Goal: Navigation & Orientation: Find specific page/section

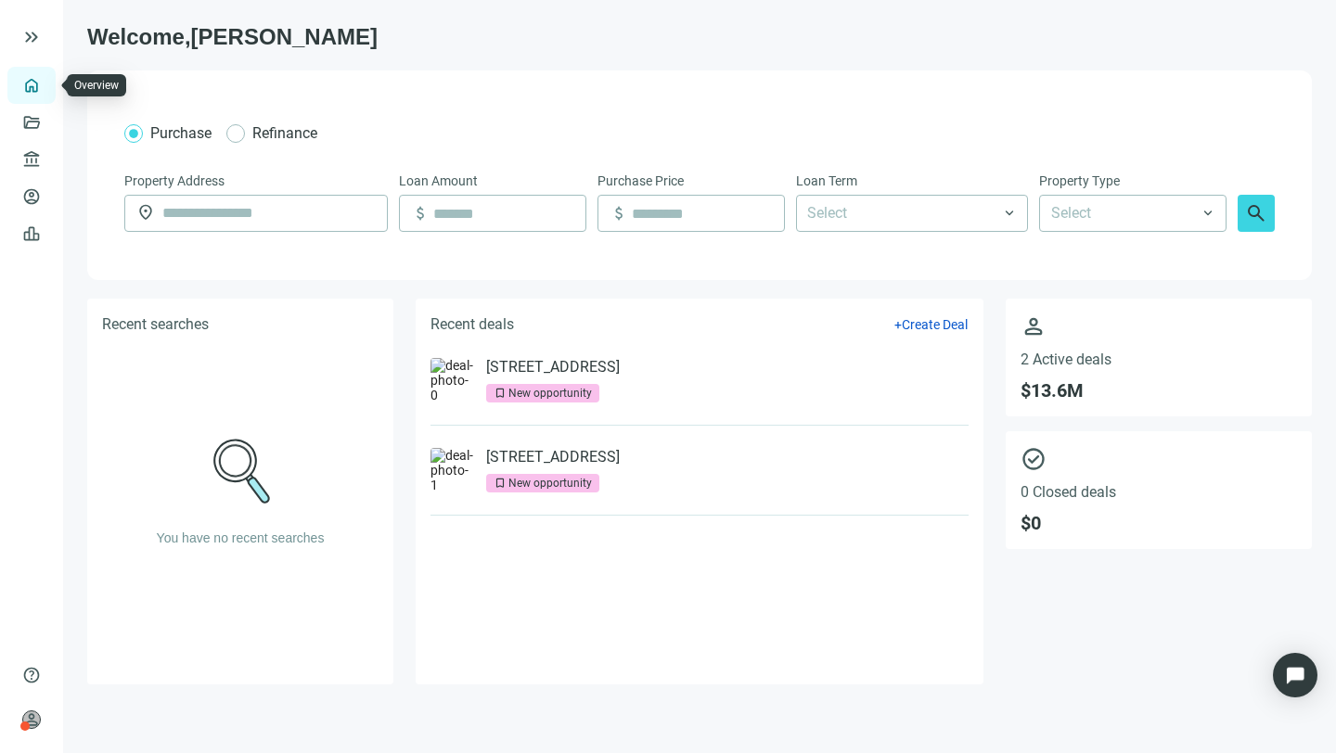
click at [46, 83] on link "Overview" at bounding box center [73, 85] width 55 height 15
click at [46, 118] on link "Deals" at bounding box center [62, 122] width 33 height 15
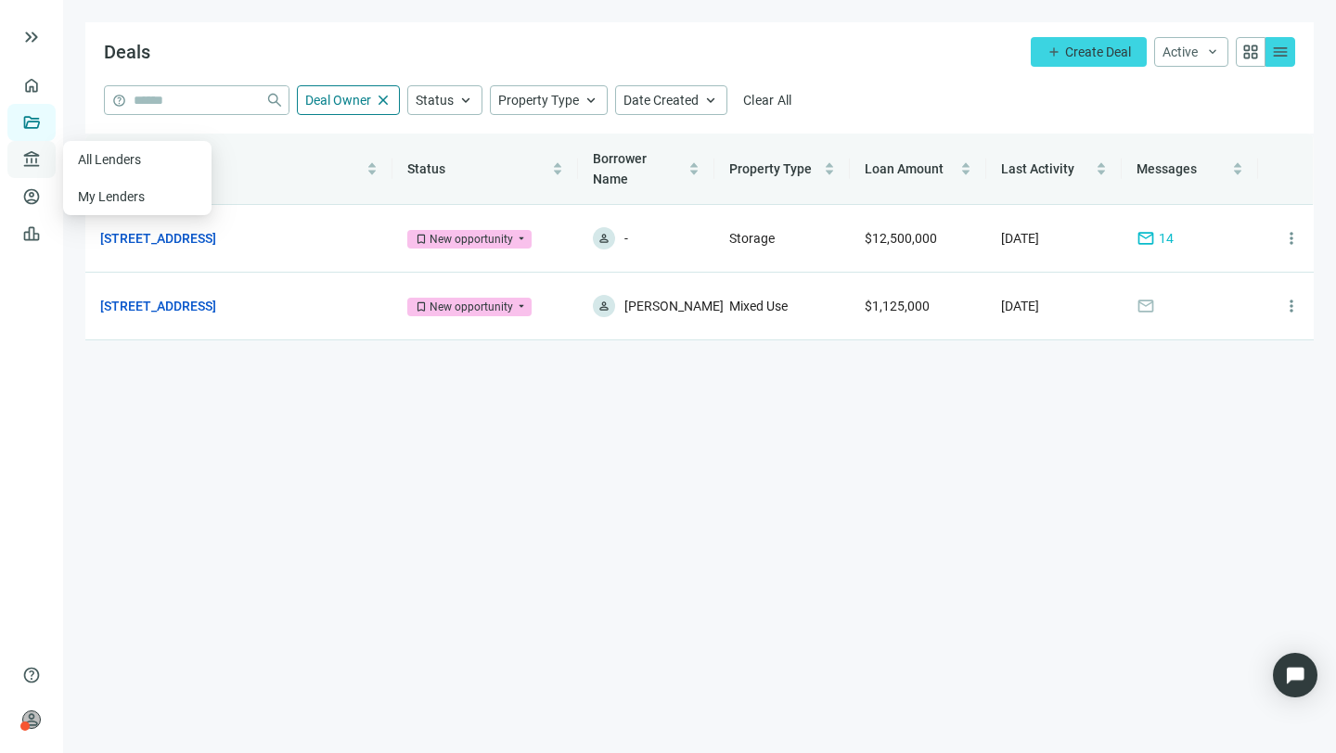
click at [35, 157] on span "account_balance" at bounding box center [28, 159] width 13 height 19
click at [46, 190] on link "Borrowers" at bounding box center [76, 196] width 60 height 15
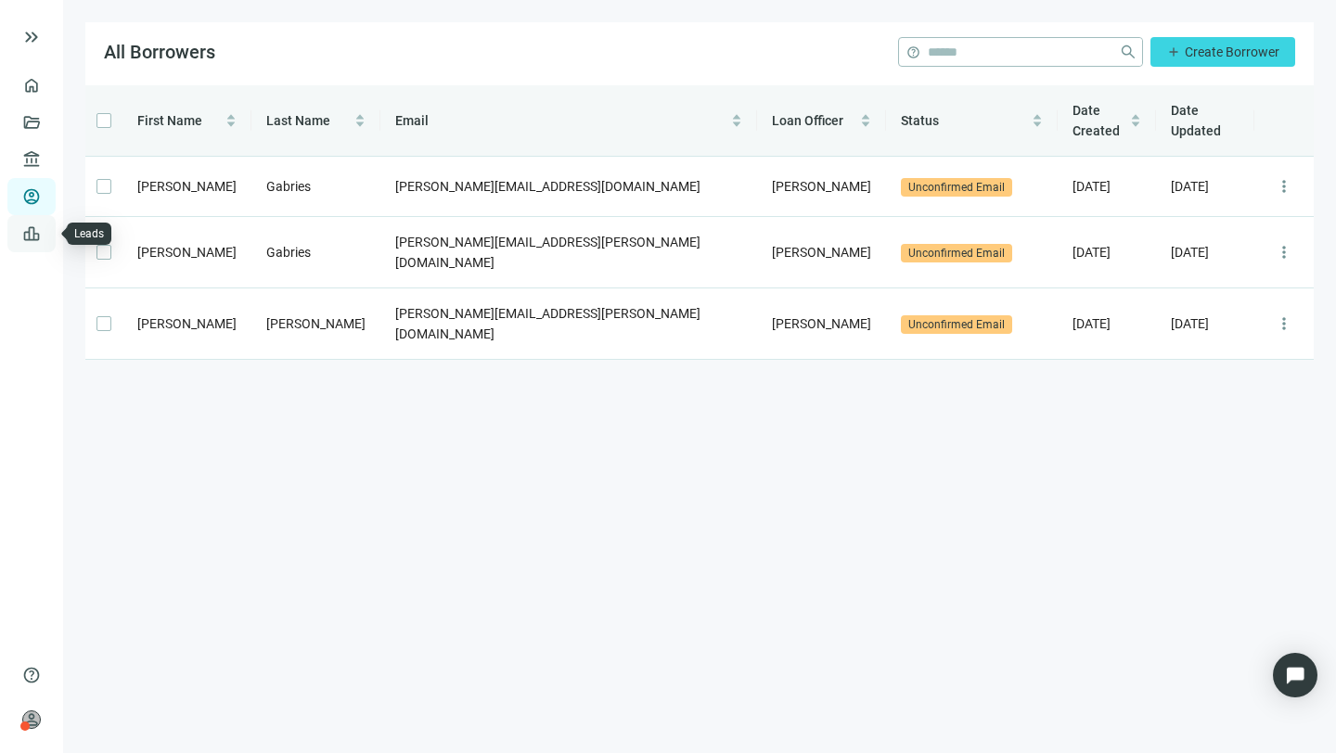
click at [46, 234] on link "Leads" at bounding box center [64, 233] width 36 height 15
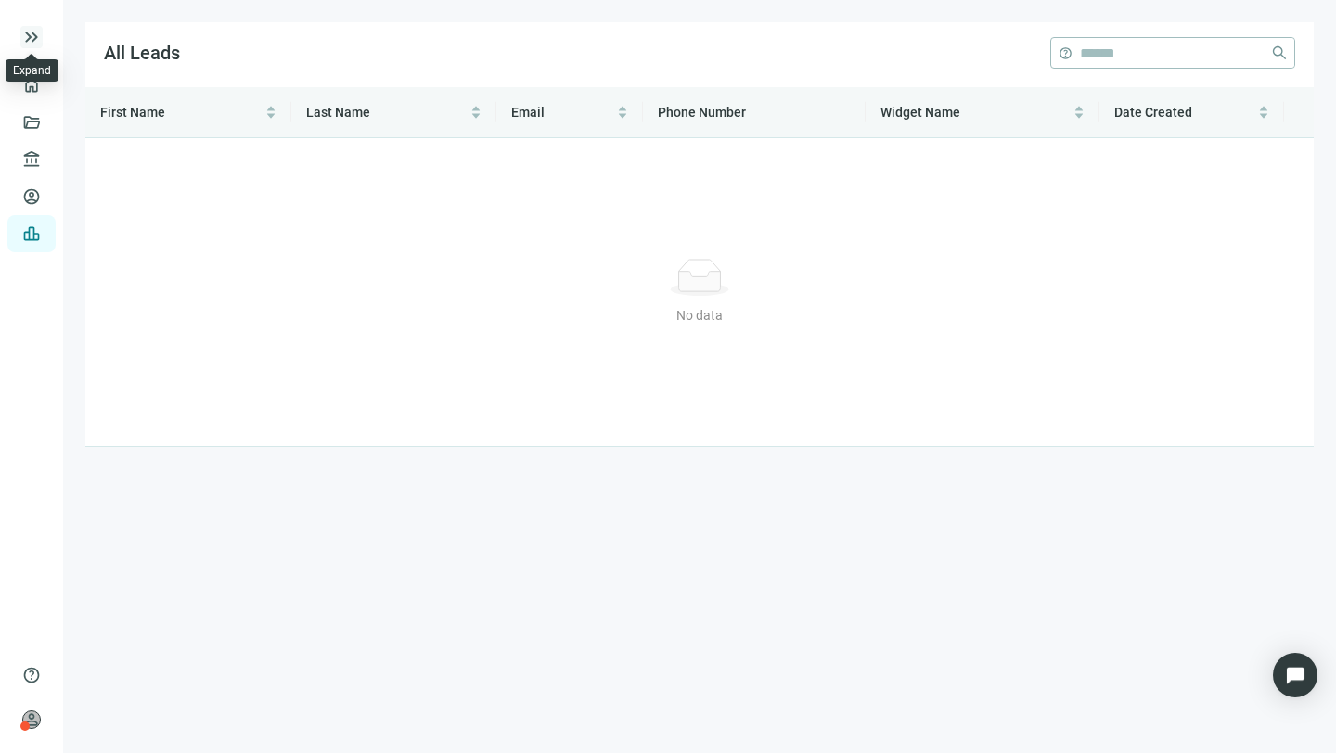
click at [33, 35] on span "keyboard_double_arrow_right" at bounding box center [31, 37] width 22 height 22
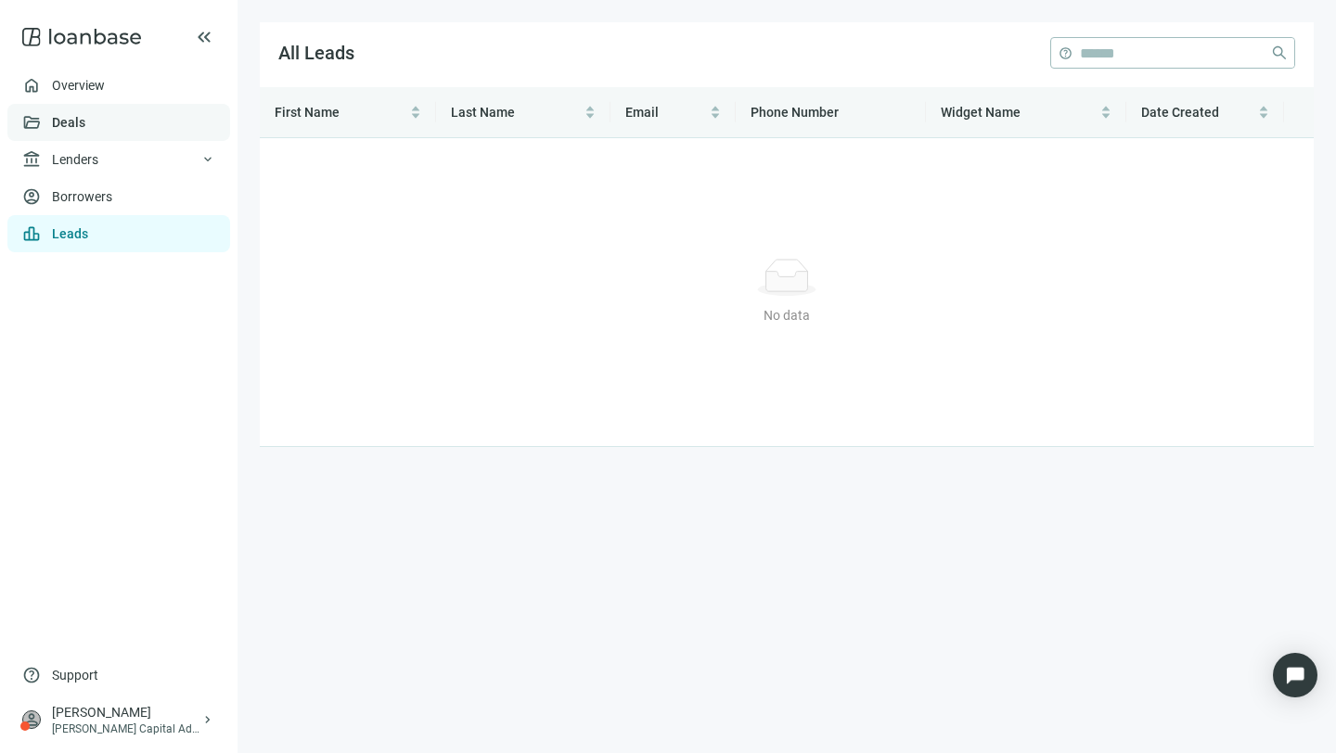
click at [62, 116] on link "Deals" at bounding box center [68, 122] width 33 height 15
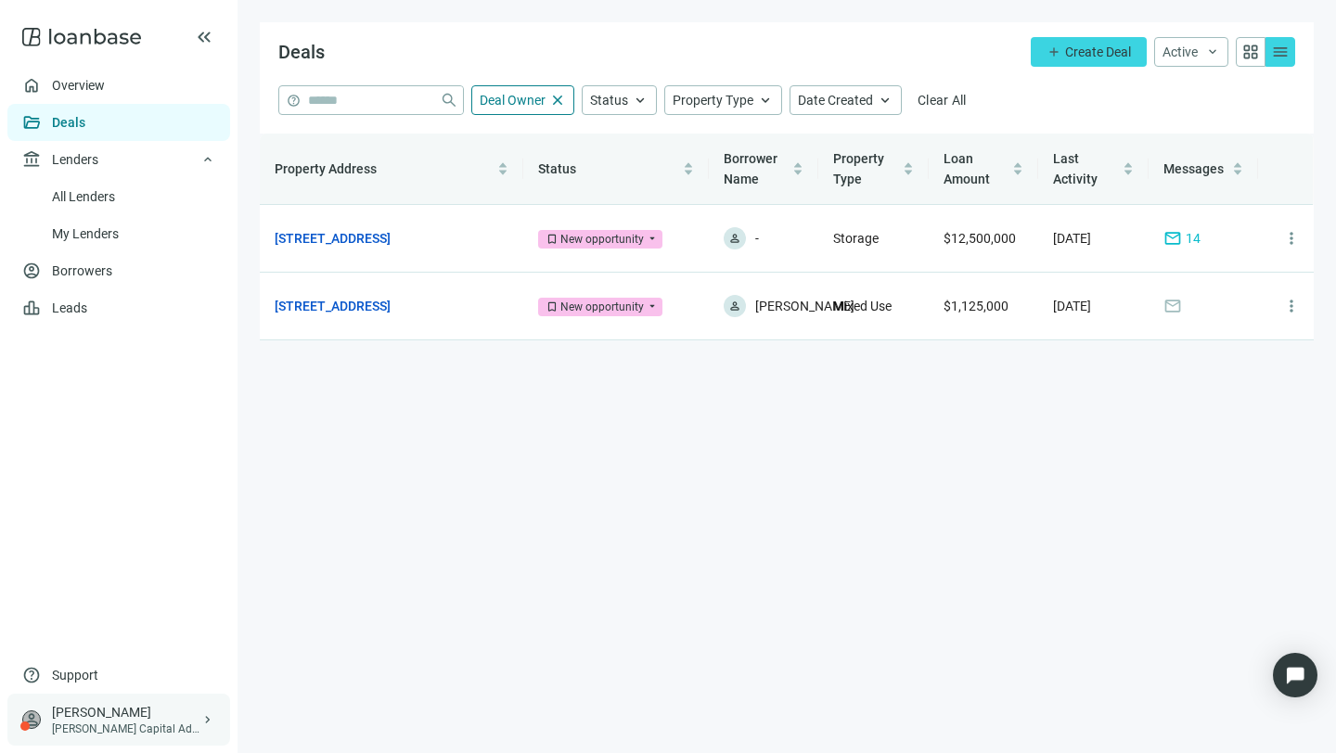
click at [210, 717] on span "keyboard_arrow_right" at bounding box center [207, 720] width 15 height 15
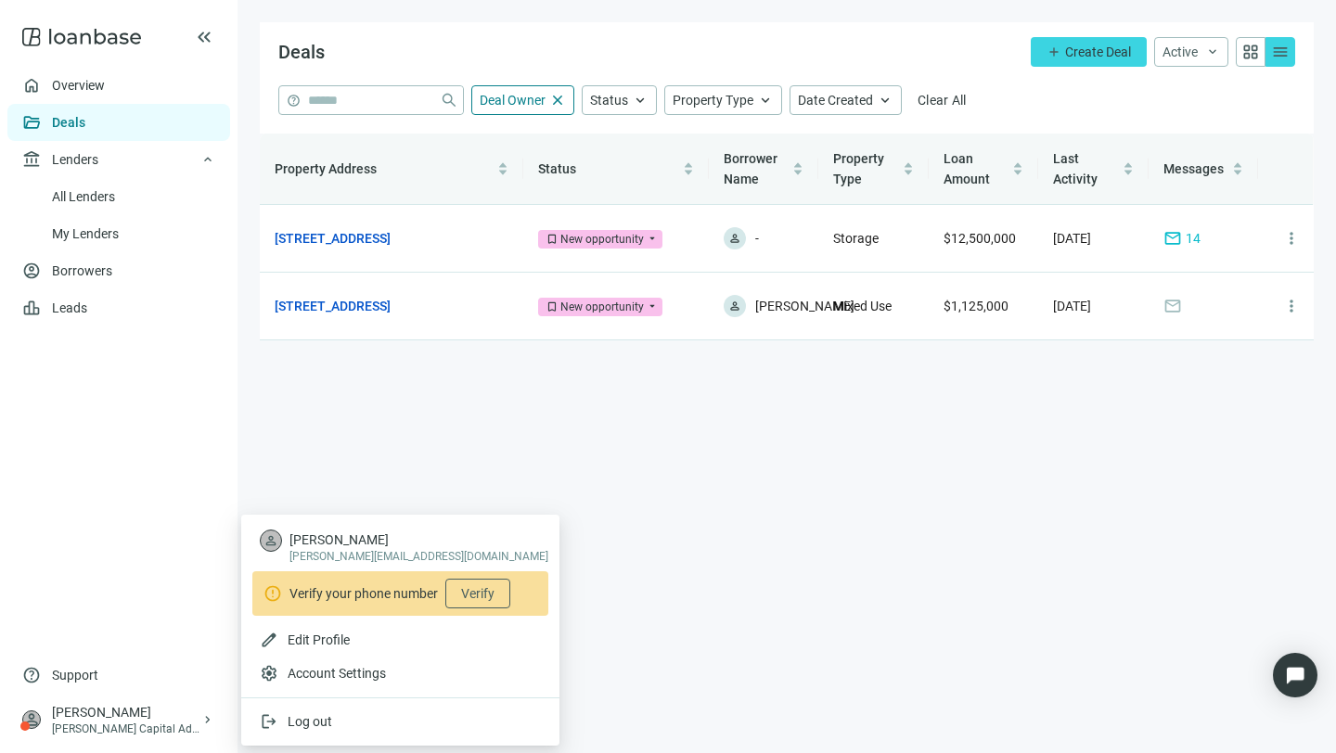
click at [520, 383] on main "Deals add Create Deal Active keyboard_arrow_down grid_view menu help close Deal…" at bounding box center [787, 376] width 1098 height 753
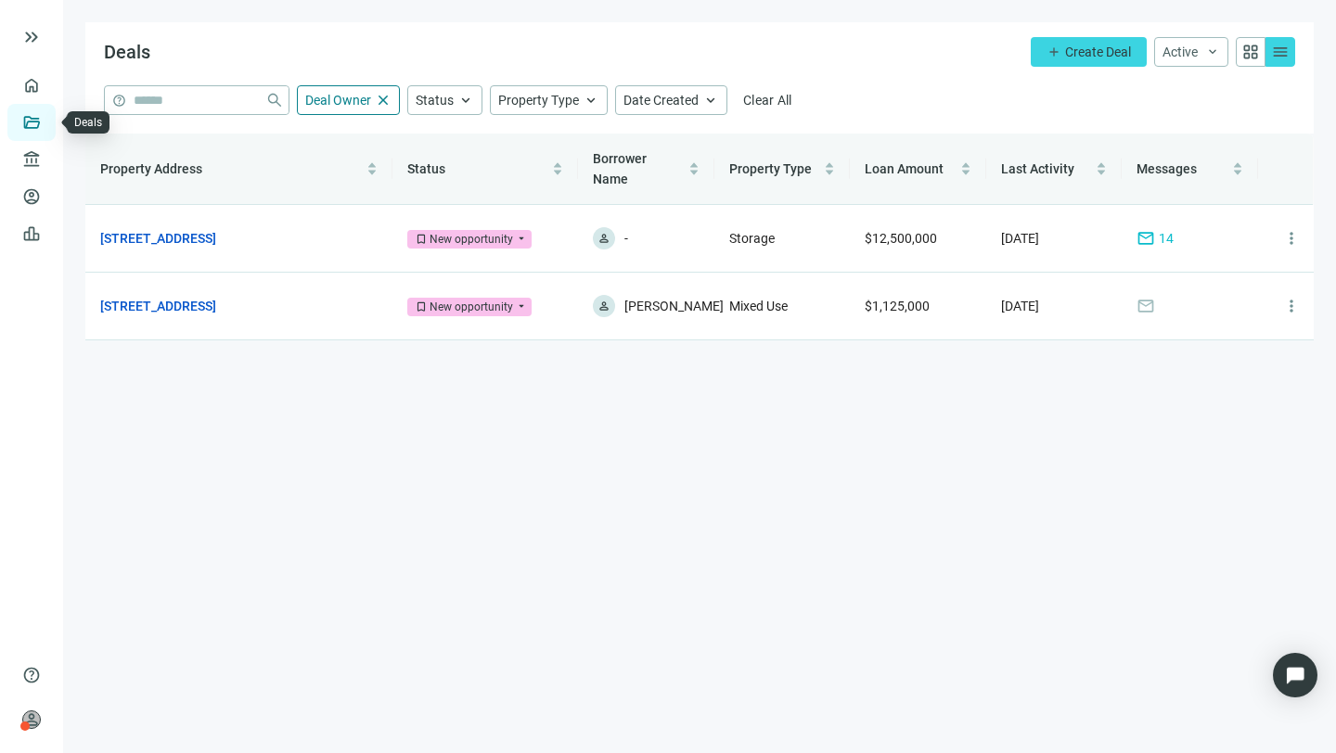
click at [46, 122] on link "Deals" at bounding box center [62, 122] width 33 height 15
click at [46, 85] on link "Overview" at bounding box center [73, 85] width 55 height 15
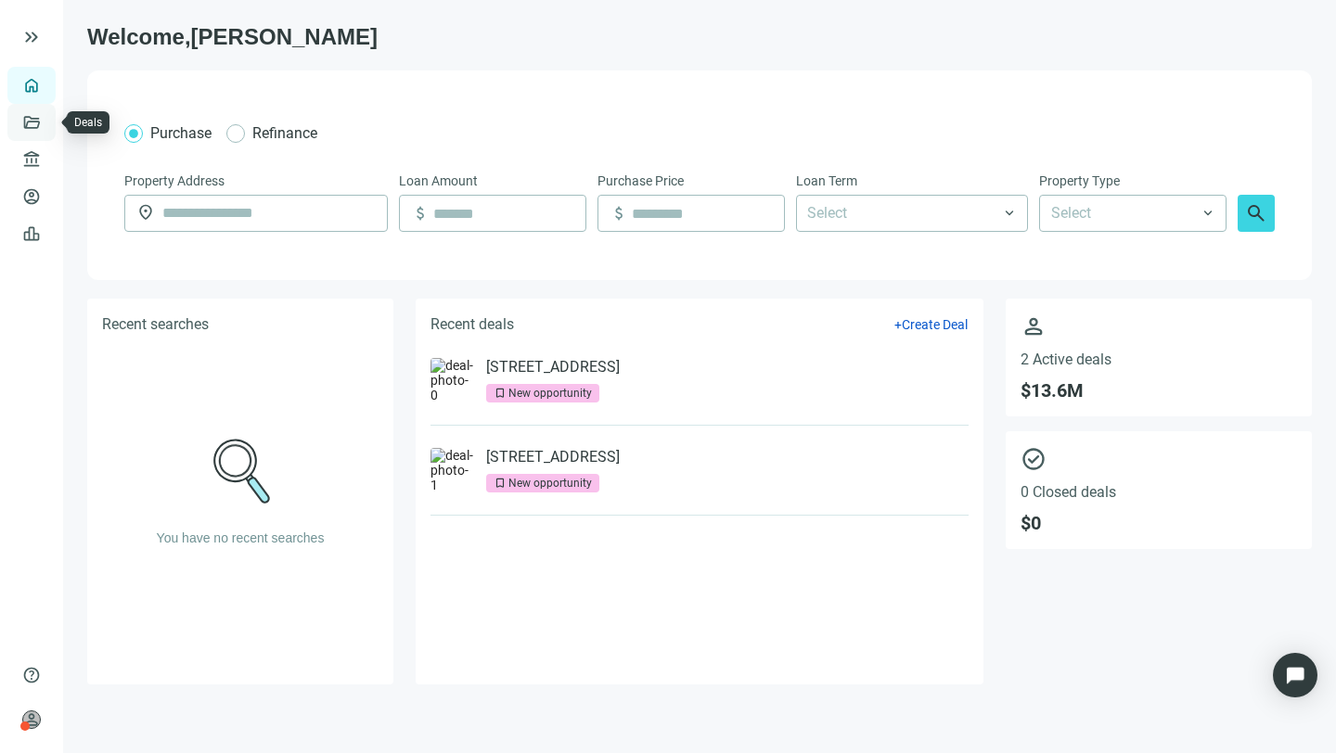
click at [46, 117] on link "Deals" at bounding box center [62, 122] width 33 height 15
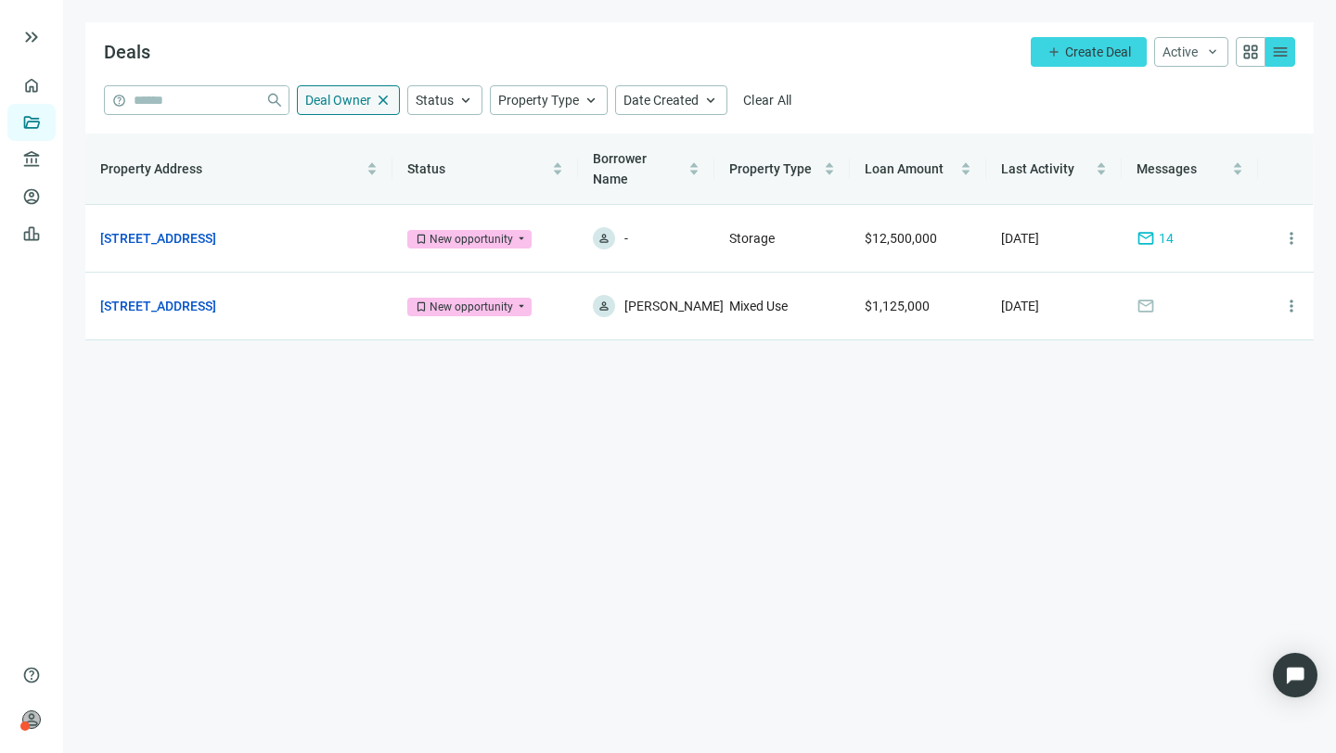
click at [384, 93] on span "close" at bounding box center [383, 100] width 17 height 17
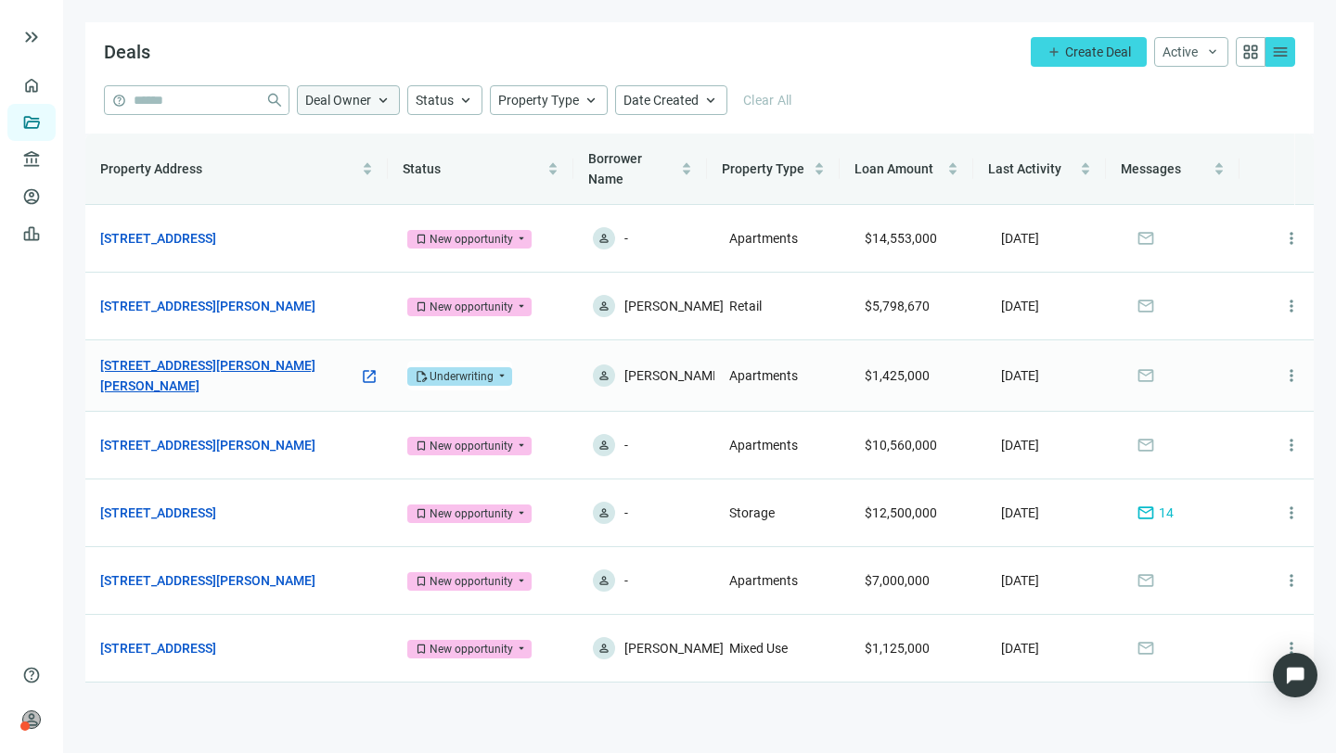
click at [257, 384] on link "52 S Morton Ave, Morton, PA 19070" at bounding box center [229, 375] width 259 height 41
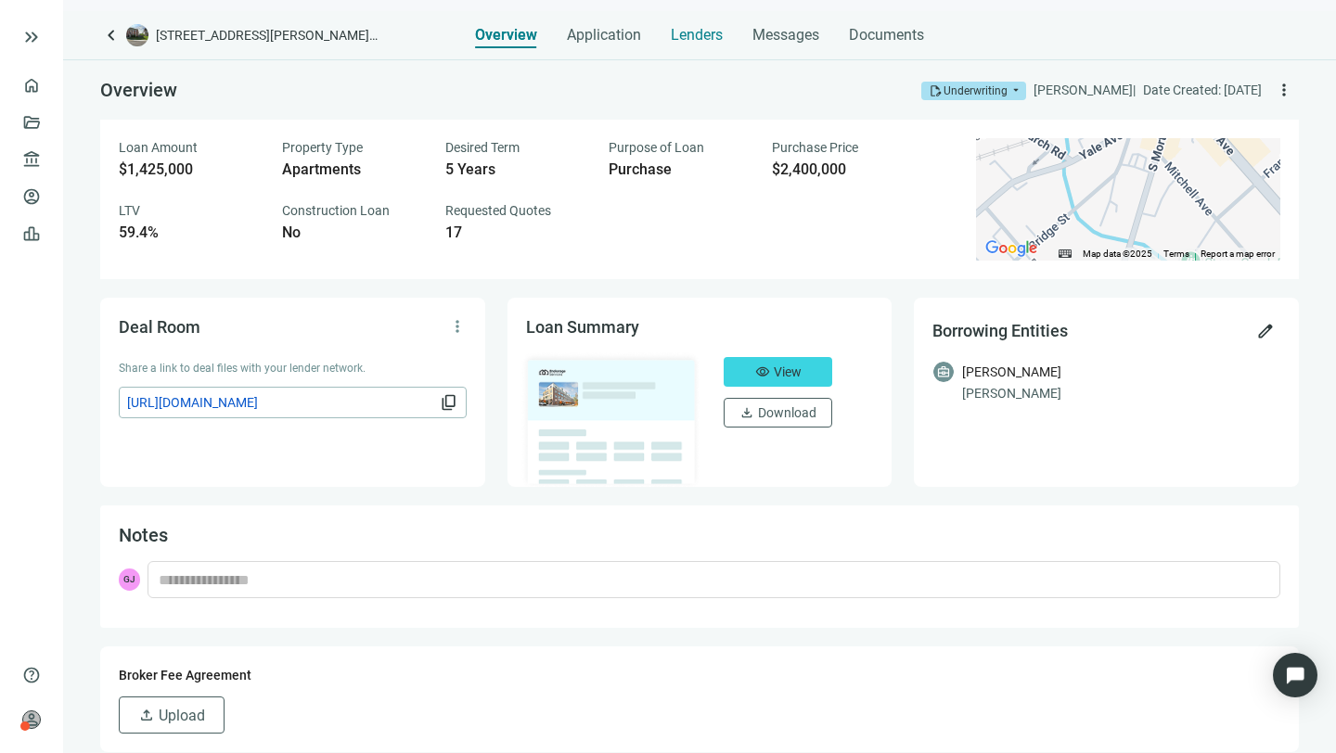
click at [695, 32] on span "Lenders" at bounding box center [697, 35] width 52 height 19
click at [112, 32] on span "keyboard_arrow_left" at bounding box center [111, 35] width 22 height 22
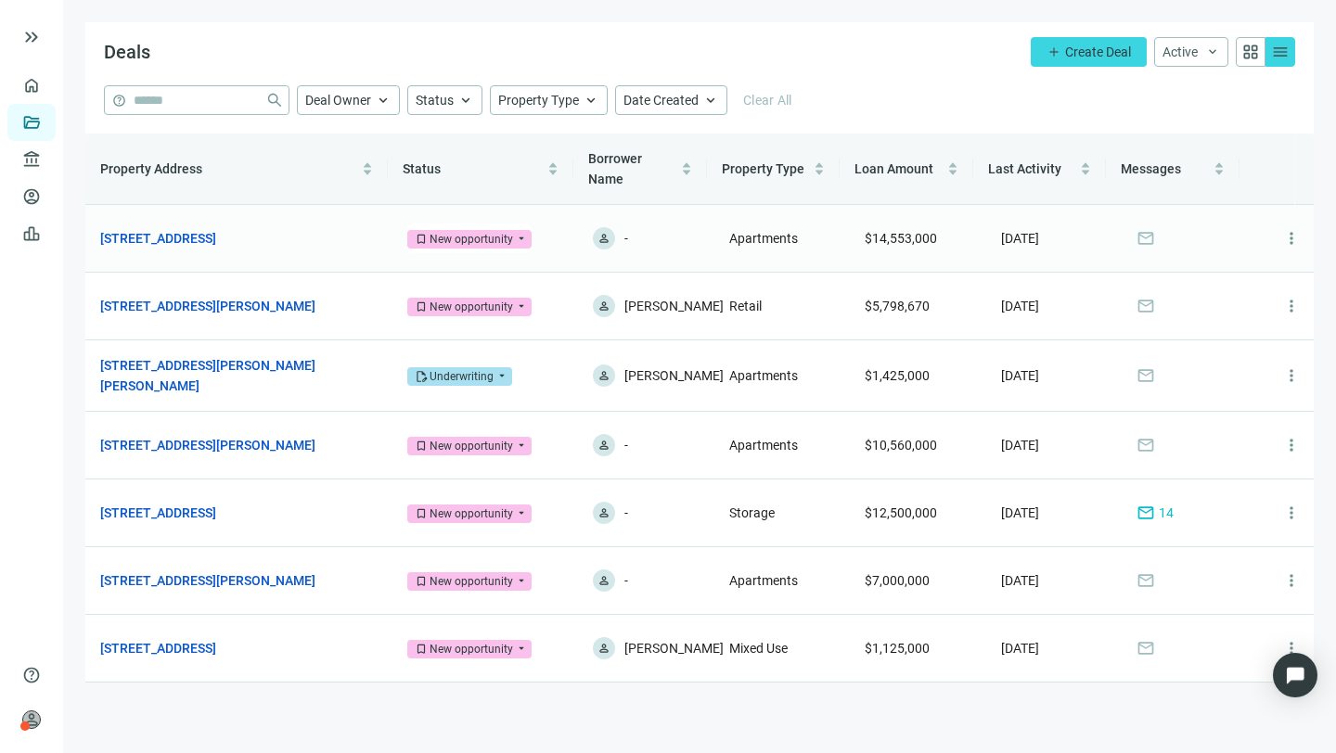
click at [1136, 233] on span "mail" at bounding box center [1145, 238] width 19 height 19
click at [216, 231] on link "1600 Chestnut St, Philadelphia, PA 19103" at bounding box center [158, 238] width 116 height 20
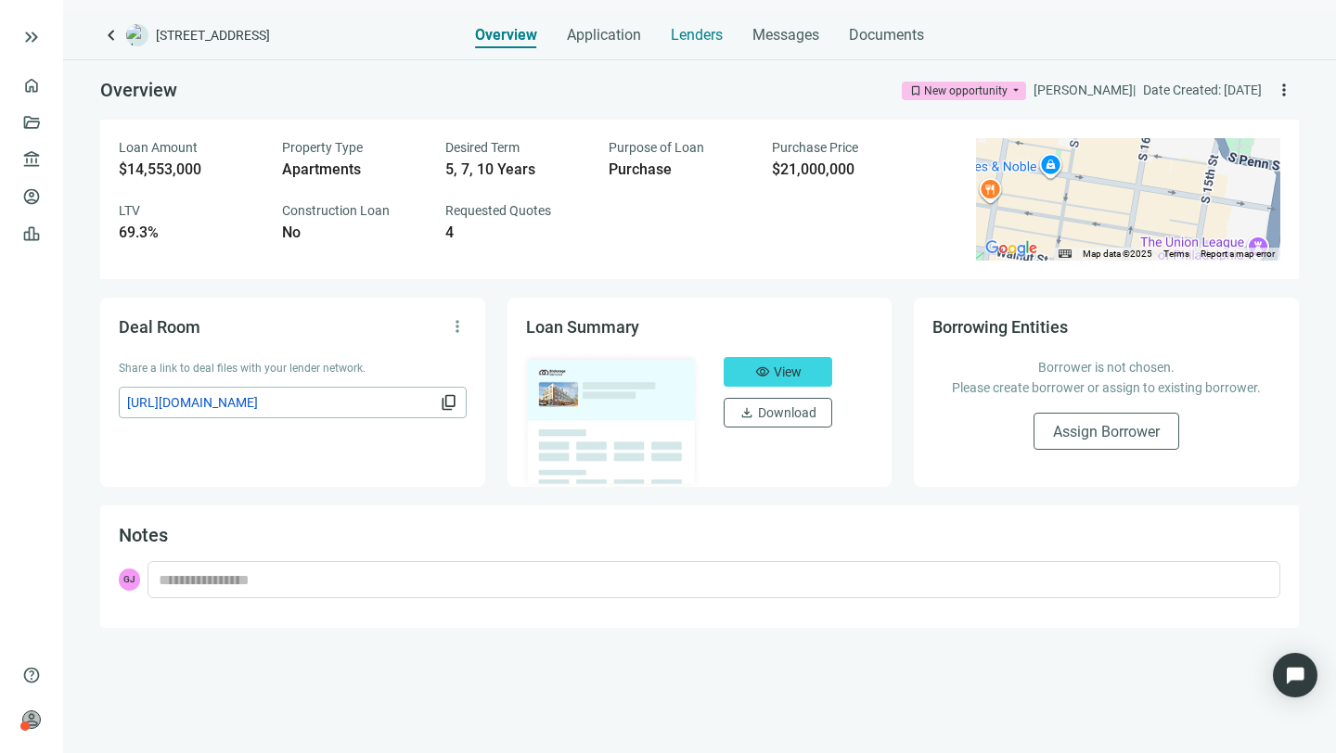
click at [694, 32] on span "Lenders" at bounding box center [697, 35] width 52 height 19
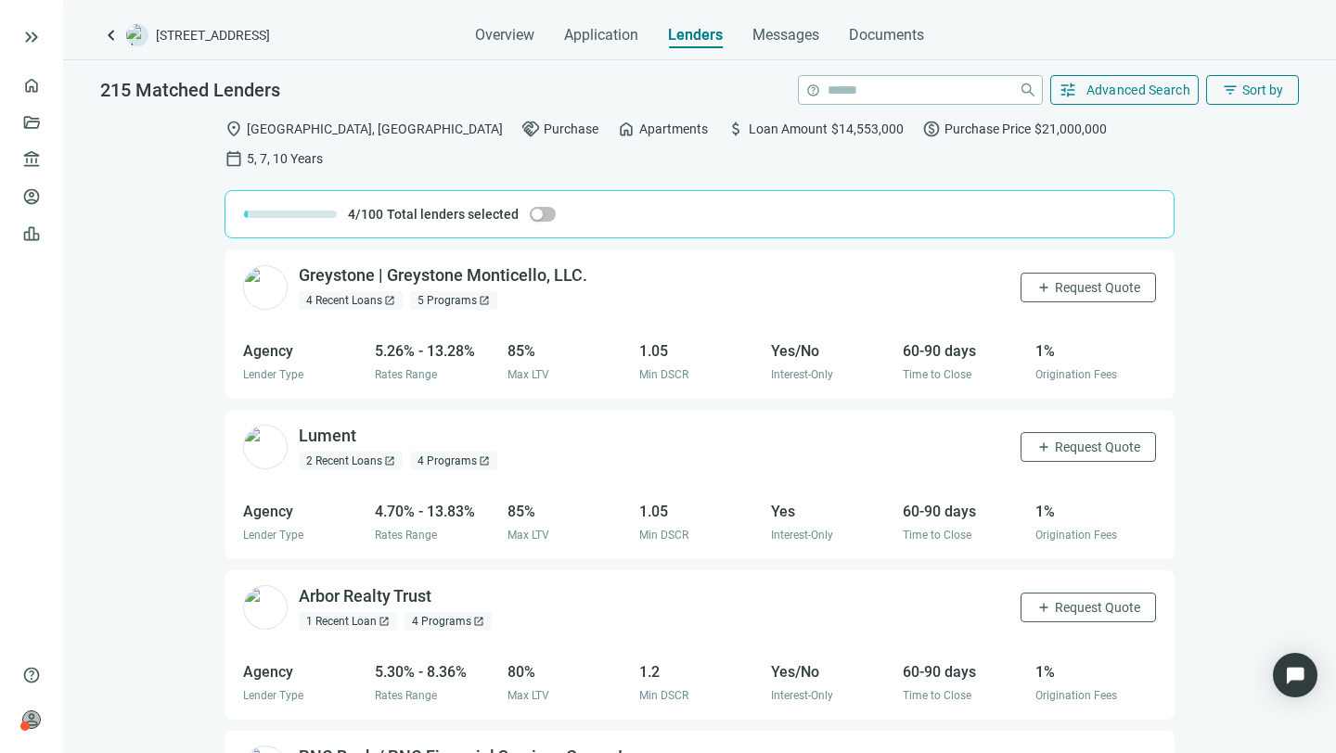
click at [140, 267] on div "Greystone | Greystone Monticello, LLC. open_in_new 4 Recent Loans open_in_new 5…" at bounding box center [699, 516] width 1273 height 533
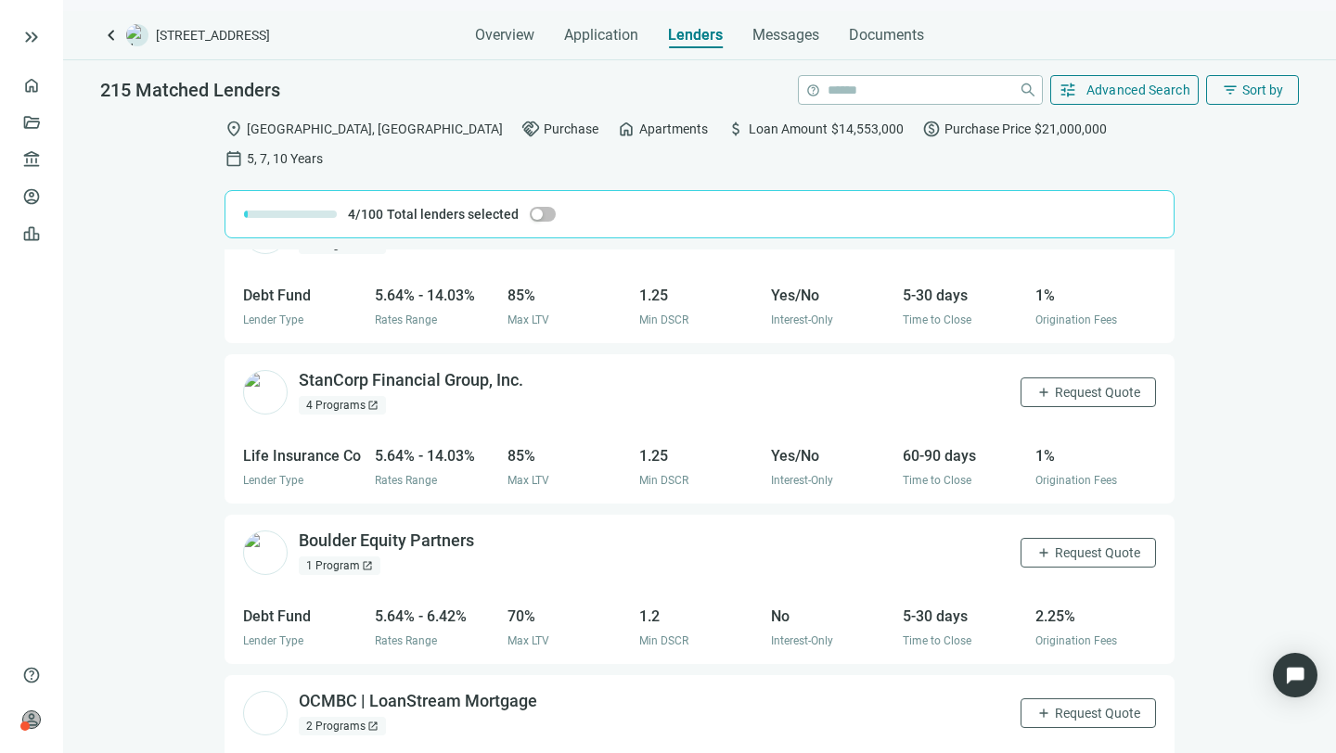
scroll to position [5429, 0]
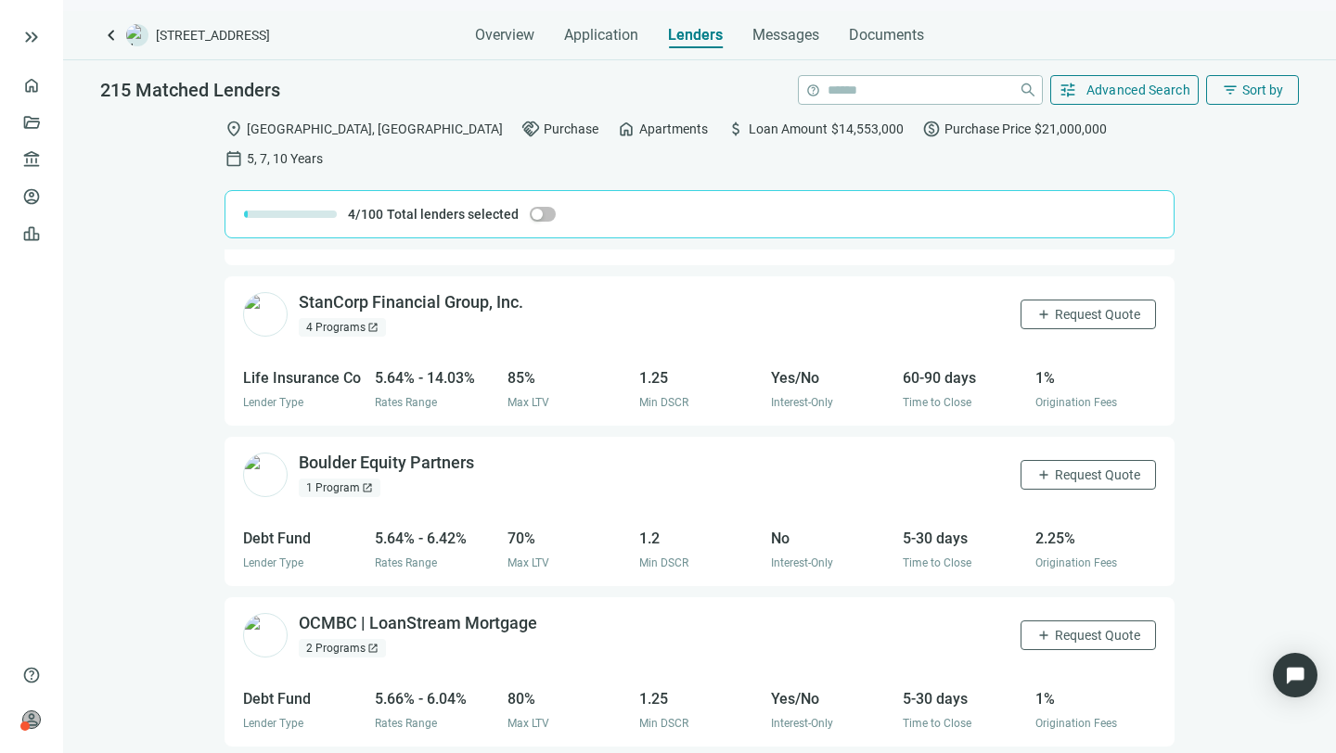
click at [349, 639] on div "2 Programs open_in_new" at bounding box center [342, 648] width 87 height 19
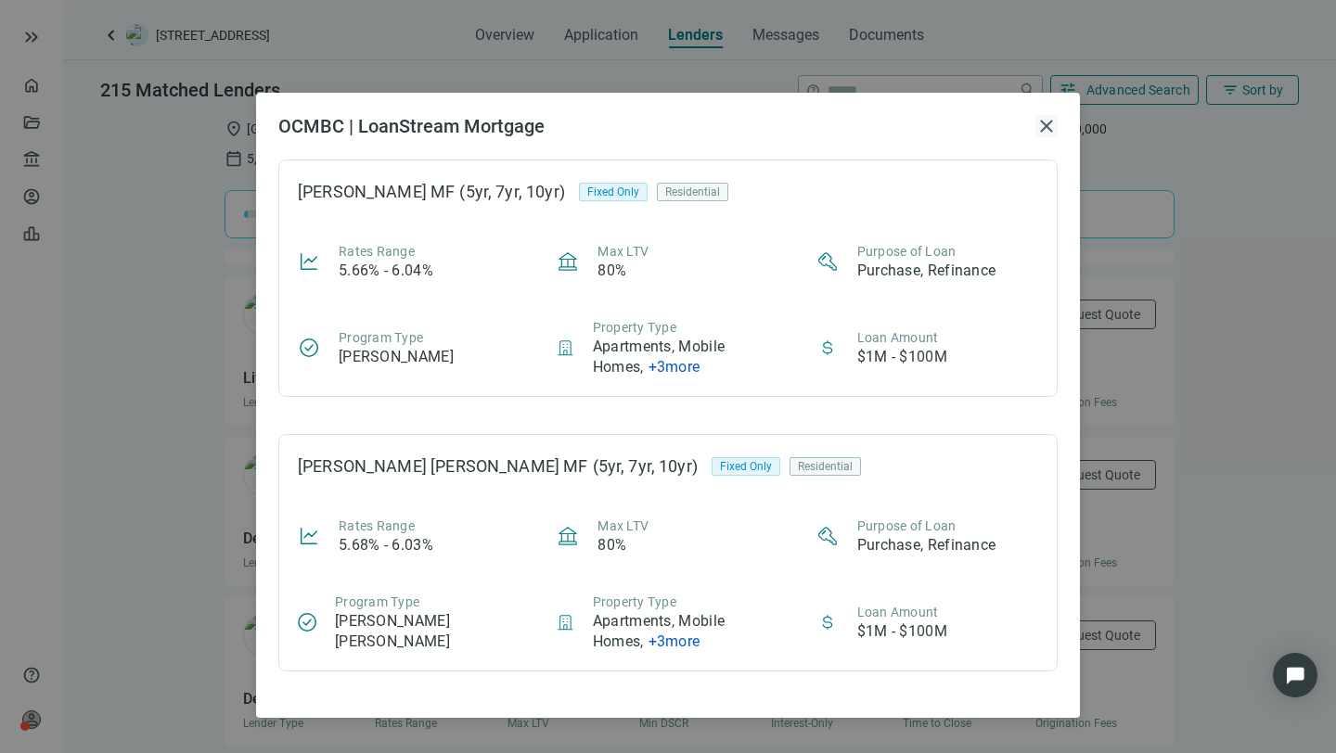
click at [1047, 122] on span "close" at bounding box center [1046, 126] width 22 height 22
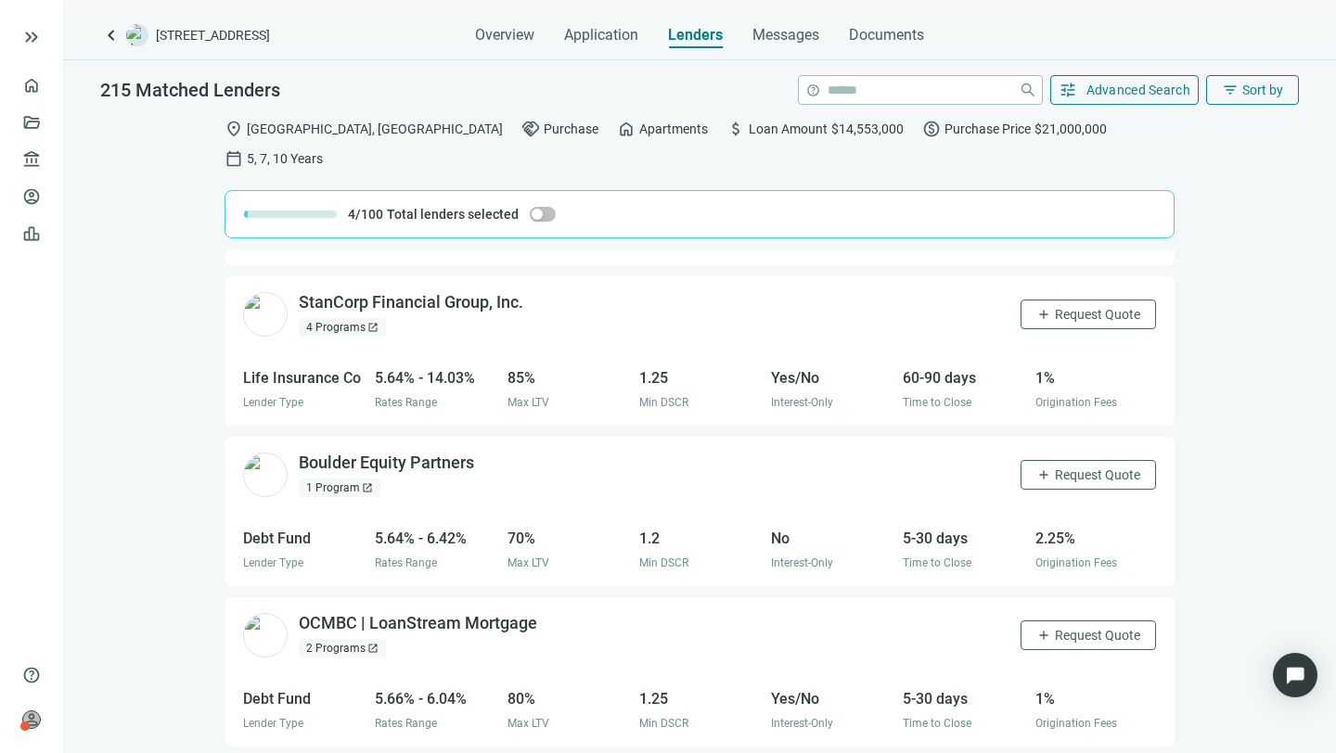
click at [326, 318] on div "4 Programs open_in_new" at bounding box center [342, 327] width 87 height 19
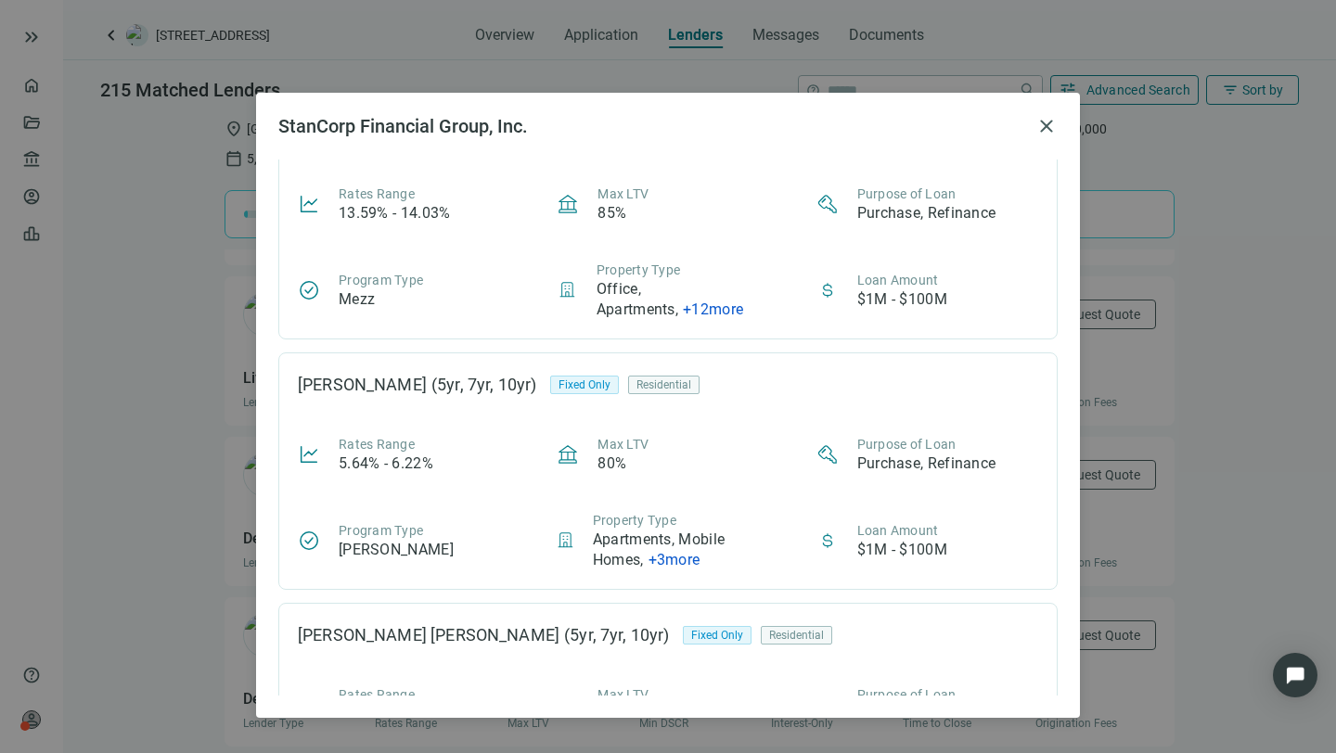
scroll to position [454, 0]
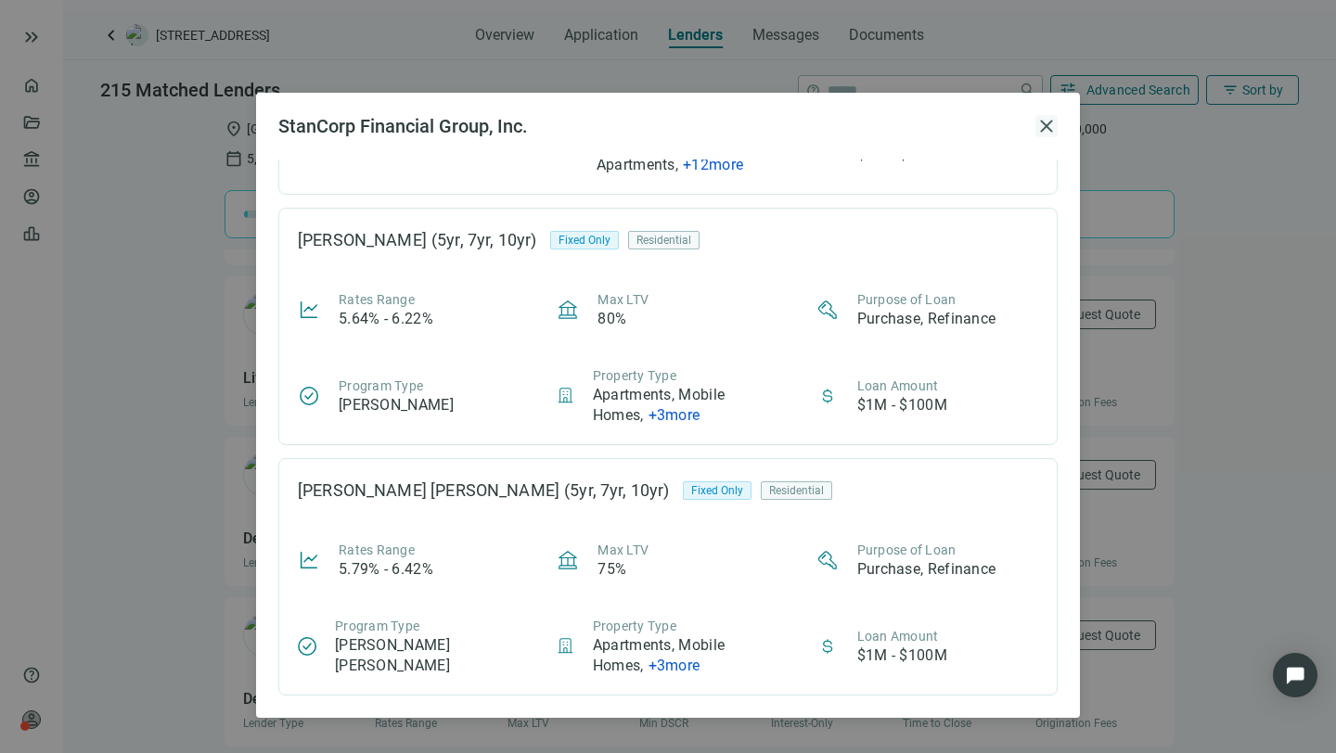
click at [1046, 121] on span "close" at bounding box center [1046, 126] width 22 height 22
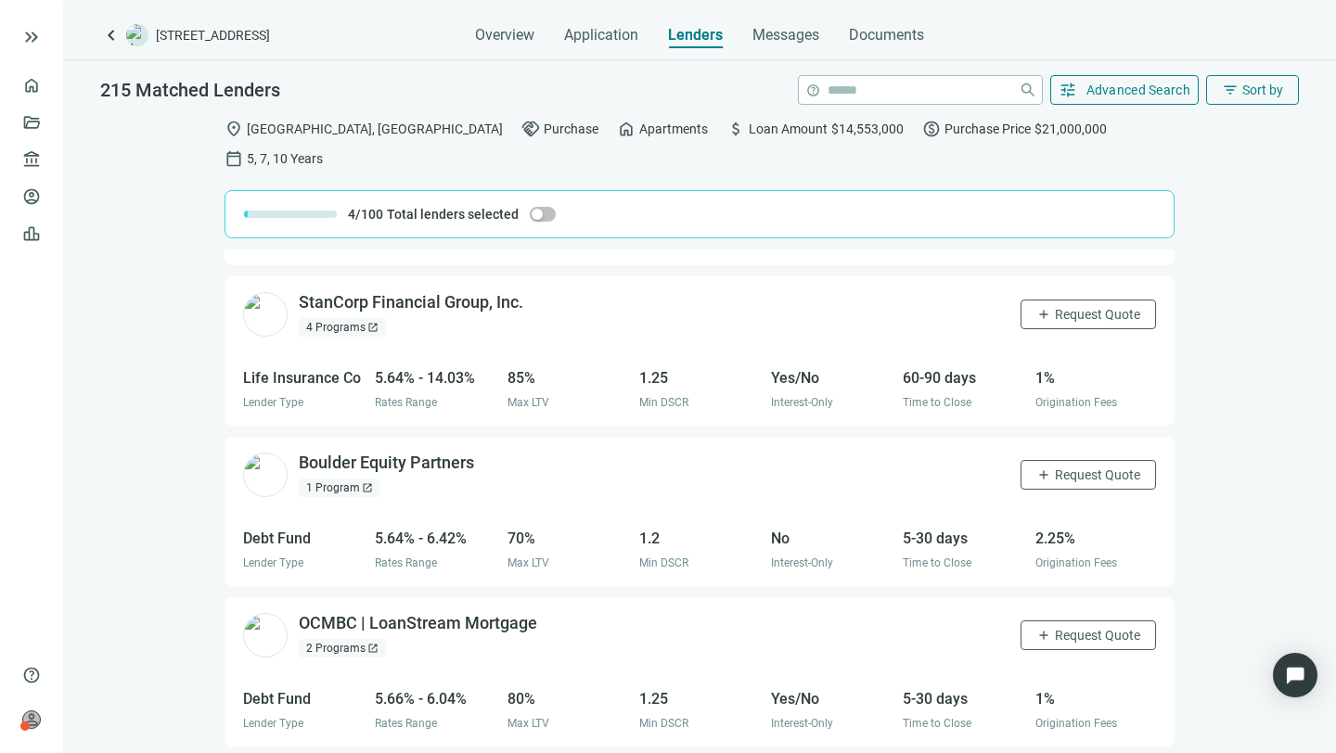
click at [135, 165] on div "location_on Philadelphia, PA handshake Purchase home Apartments attach_money Lo…" at bounding box center [699, 446] width 1273 height 674
click at [107, 34] on span "keyboard_arrow_left" at bounding box center [111, 35] width 22 height 22
